Goal: Transaction & Acquisition: Download file/media

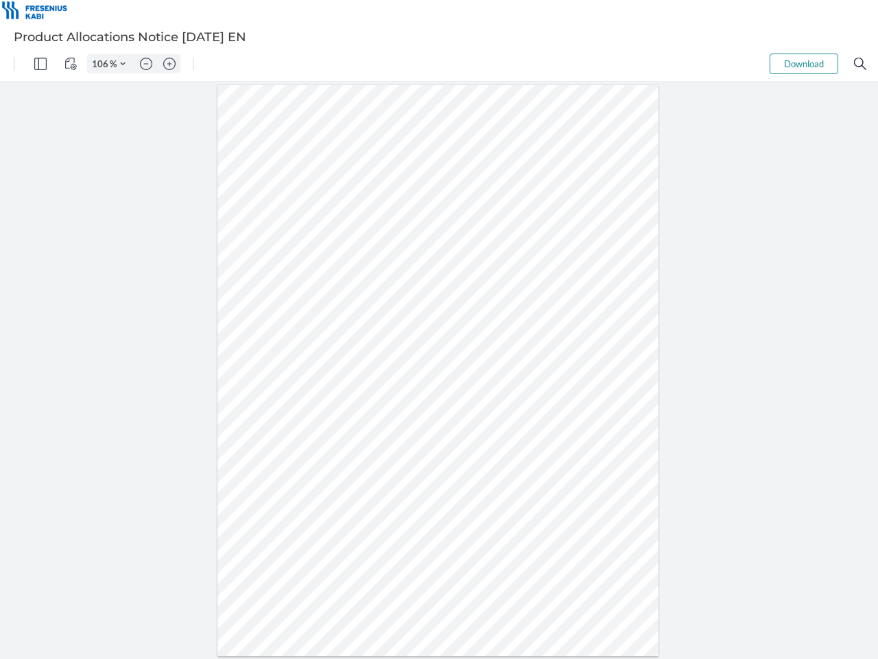
click at [40, 64] on img "Panel" at bounding box center [40, 64] width 12 height 12
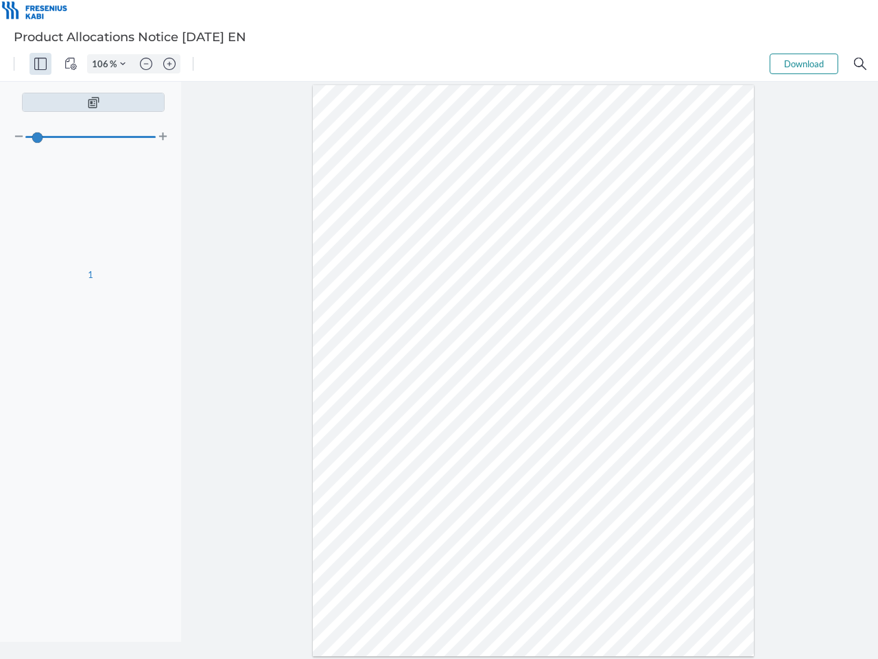
click at [71, 64] on img "View Controls" at bounding box center [70, 64] width 12 height 12
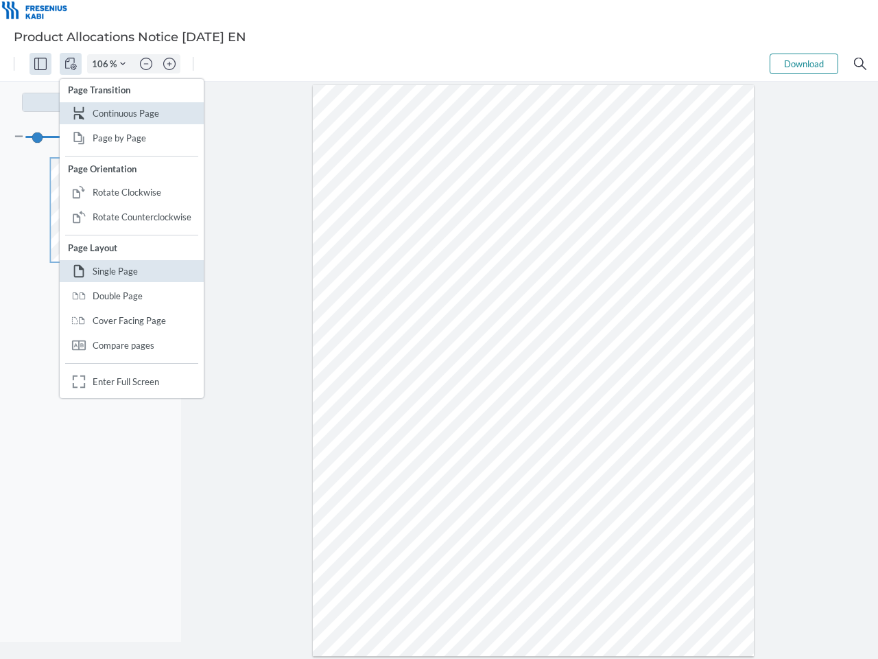
click at [102, 64] on input "106" at bounding box center [99, 64] width 22 height 12
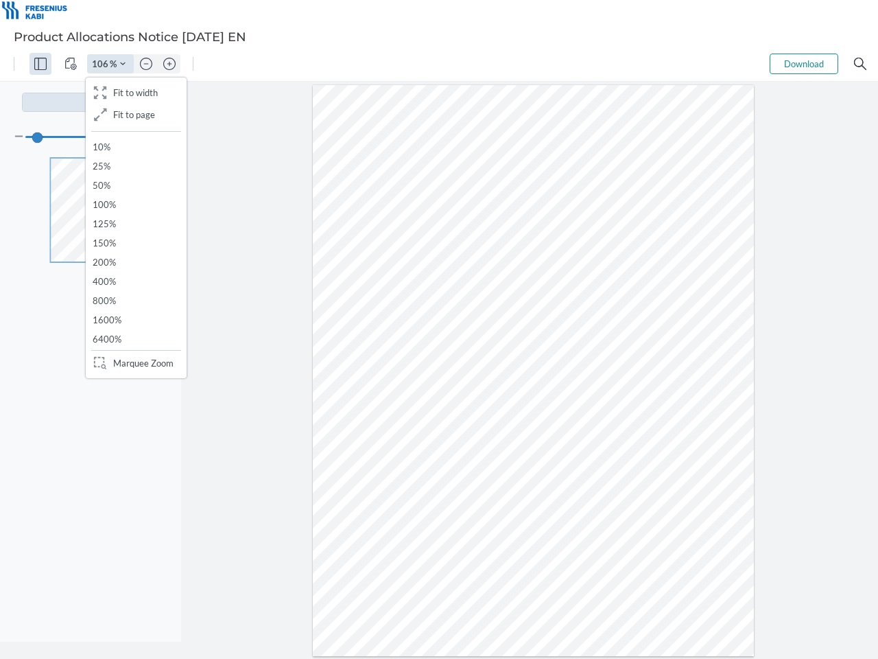
click at [123, 64] on img "Zoom Controls" at bounding box center [122, 63] width 5 height 5
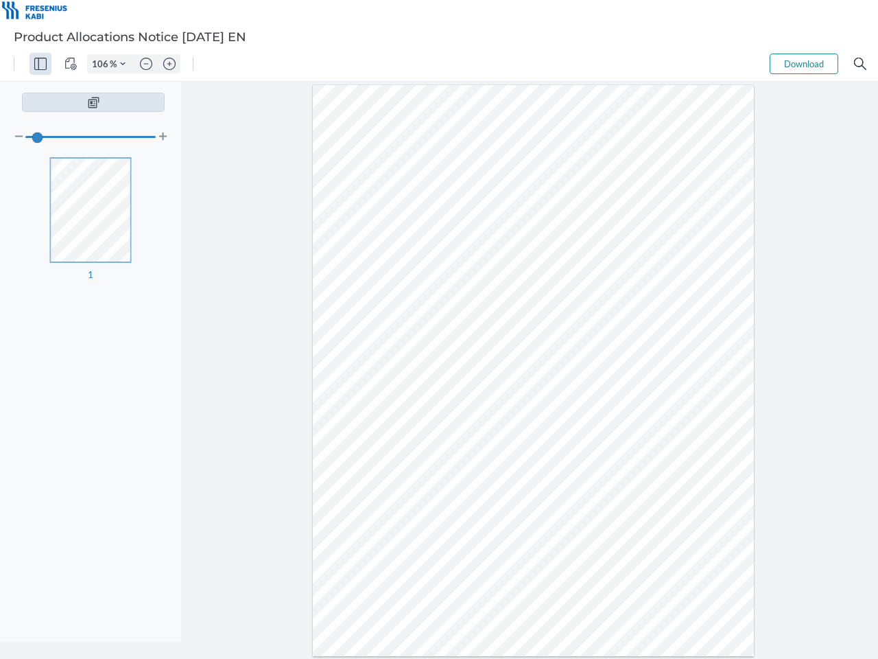
click at [146, 64] on img "Zoom out" at bounding box center [146, 64] width 12 height 12
click at [169, 64] on img "Zoom in" at bounding box center [169, 64] width 12 height 12
type input "106"
click at [804, 64] on button "Download" at bounding box center [804, 64] width 69 height 21
click at [860, 64] on img "Search" at bounding box center [860, 64] width 12 height 12
